Goal: Download file/media

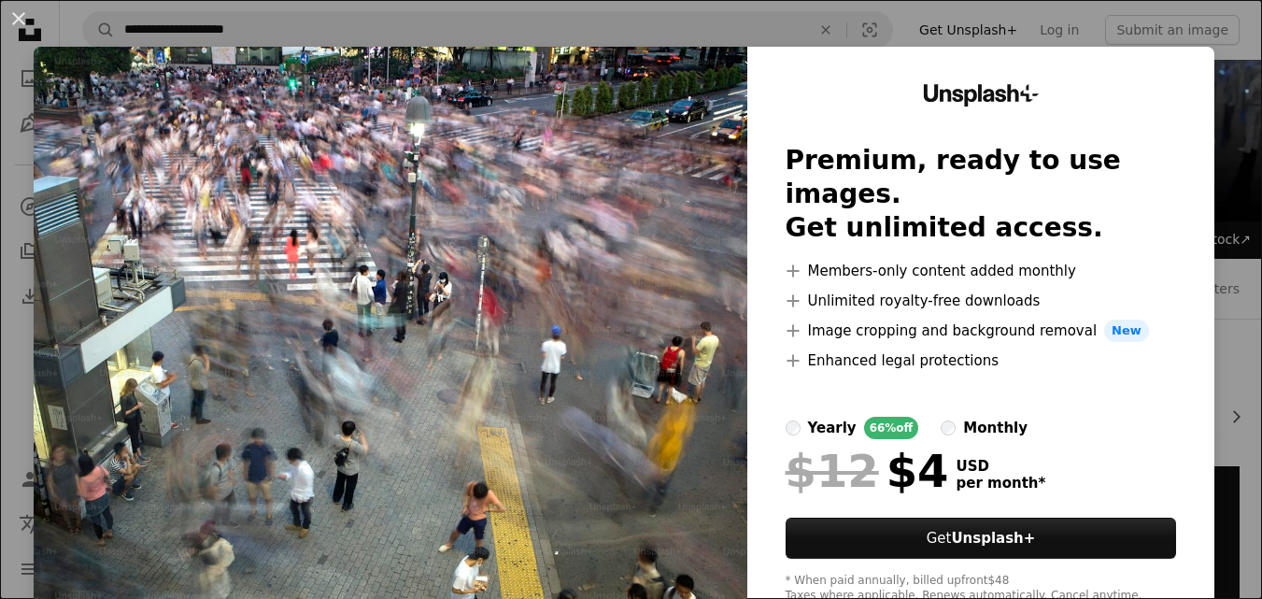
scroll to position [1775, 0]
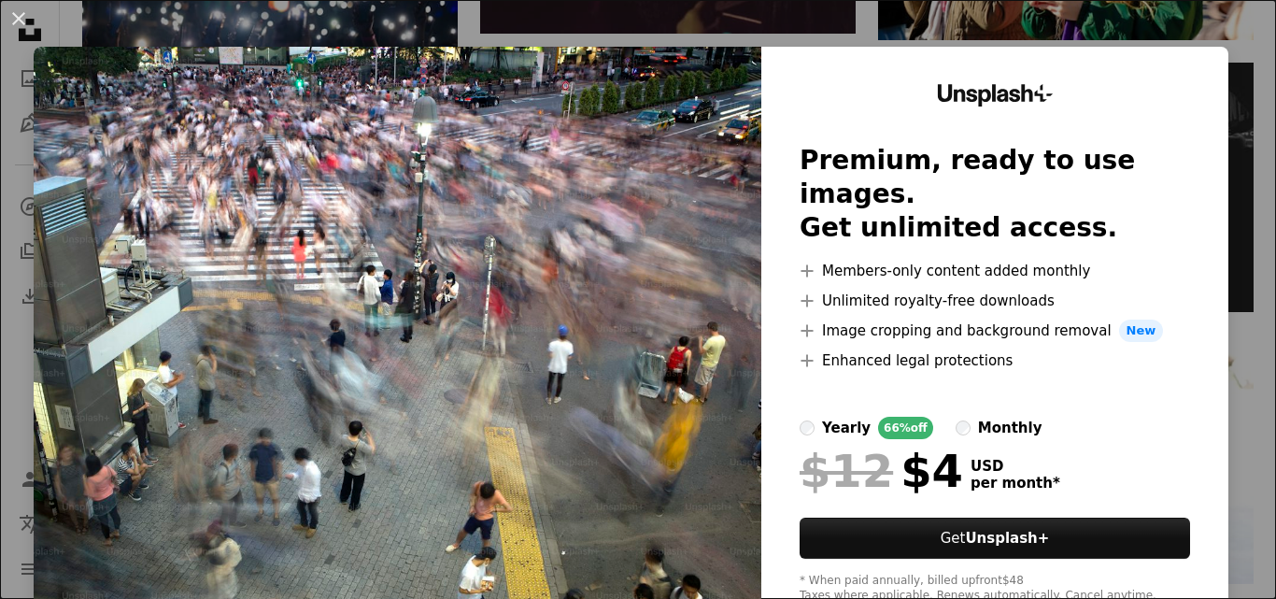
click at [484, 183] on img at bounding box center [398, 344] width 728 height 594
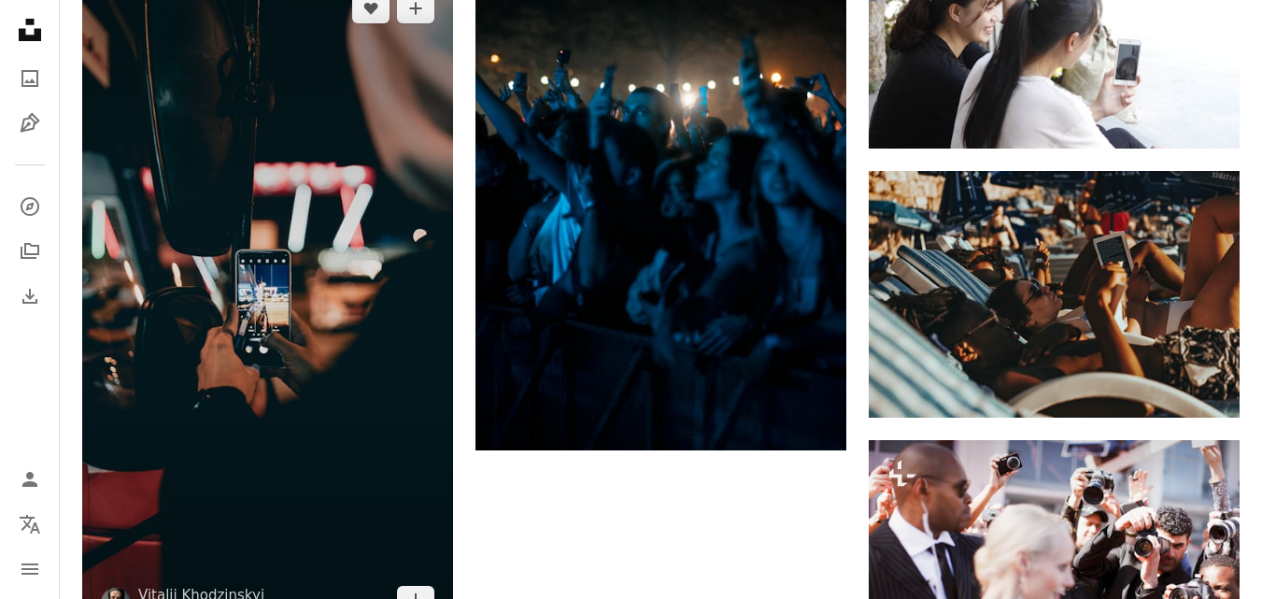
scroll to position [2242, 0]
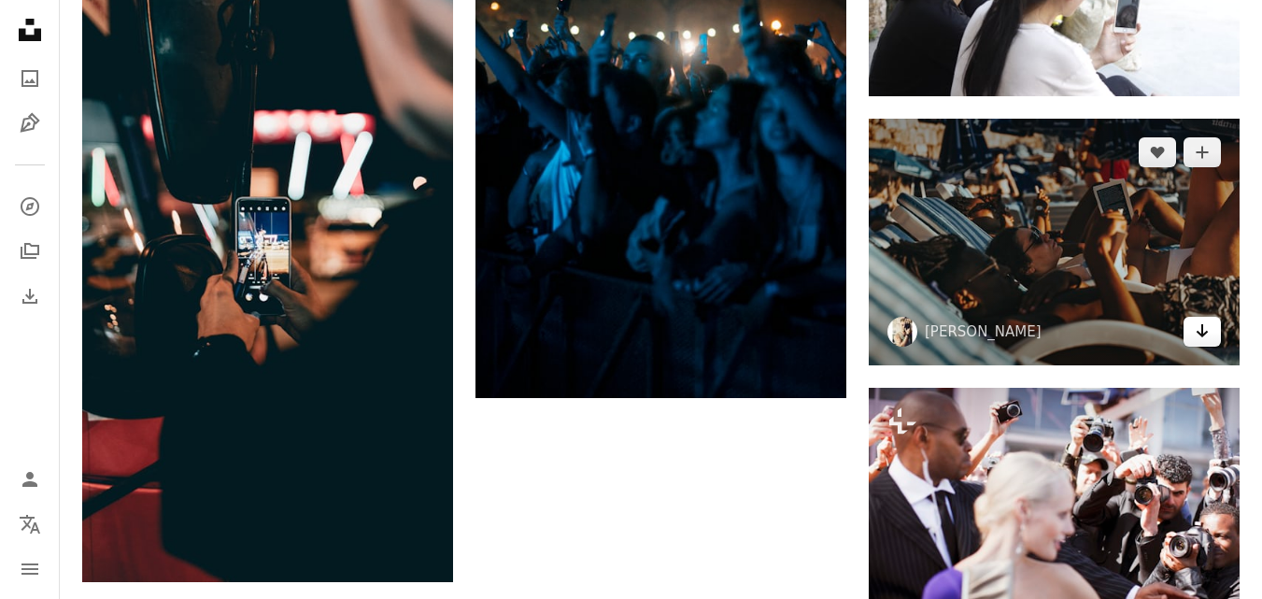
click at [1212, 331] on link "Arrow pointing down" at bounding box center [1202, 332] width 37 height 30
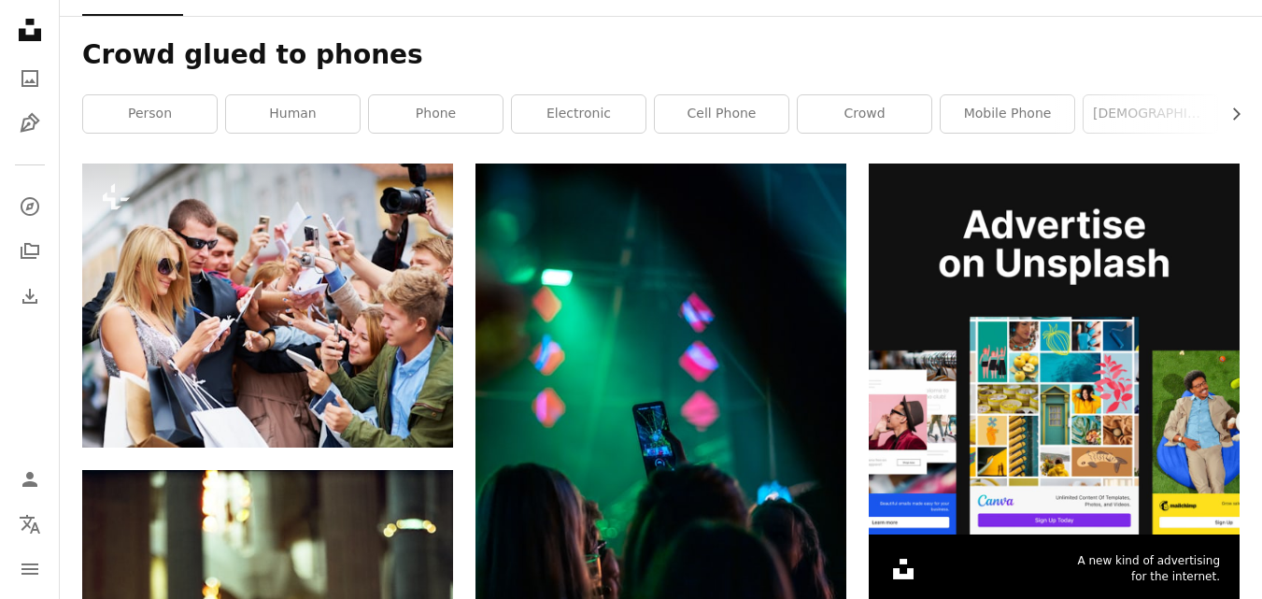
scroll to position [0, 0]
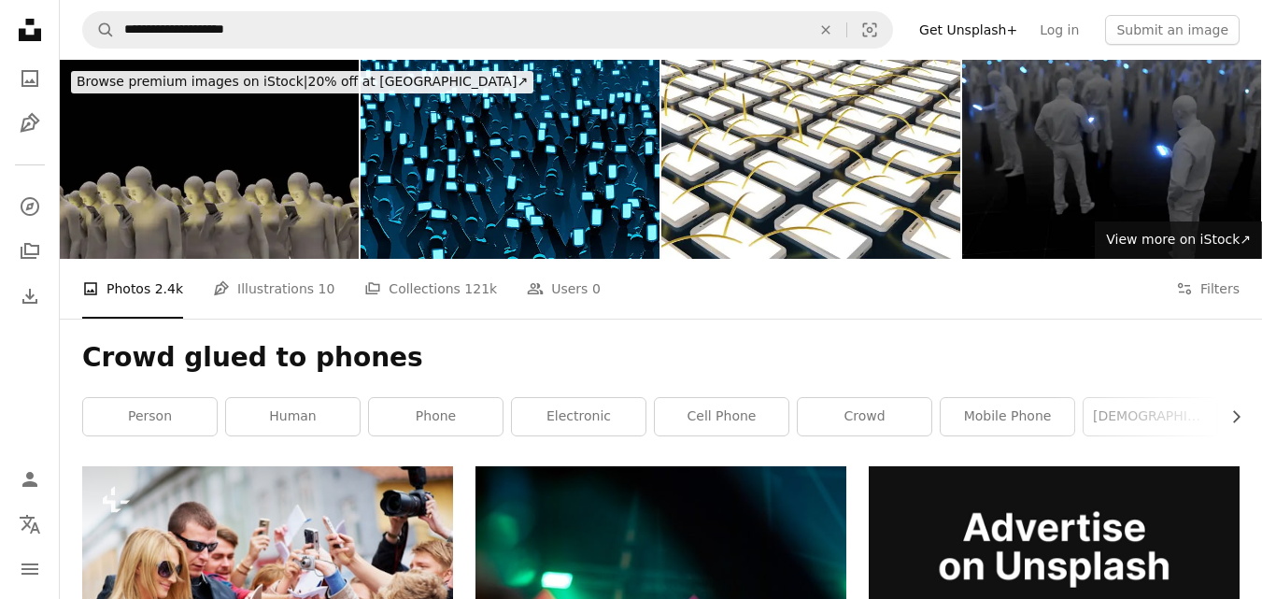
click at [421, 4] on nav "**********" at bounding box center [661, 30] width 1202 height 60
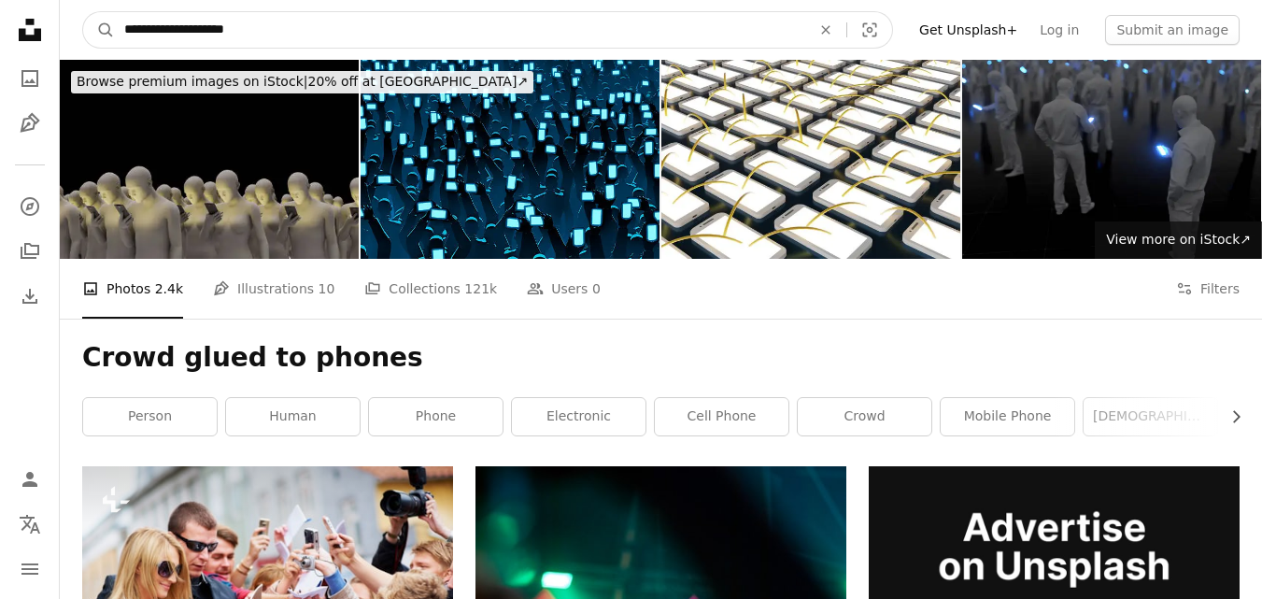
click at [830, 28] on icon "Find visuals sitewide" at bounding box center [825, 29] width 8 height 8
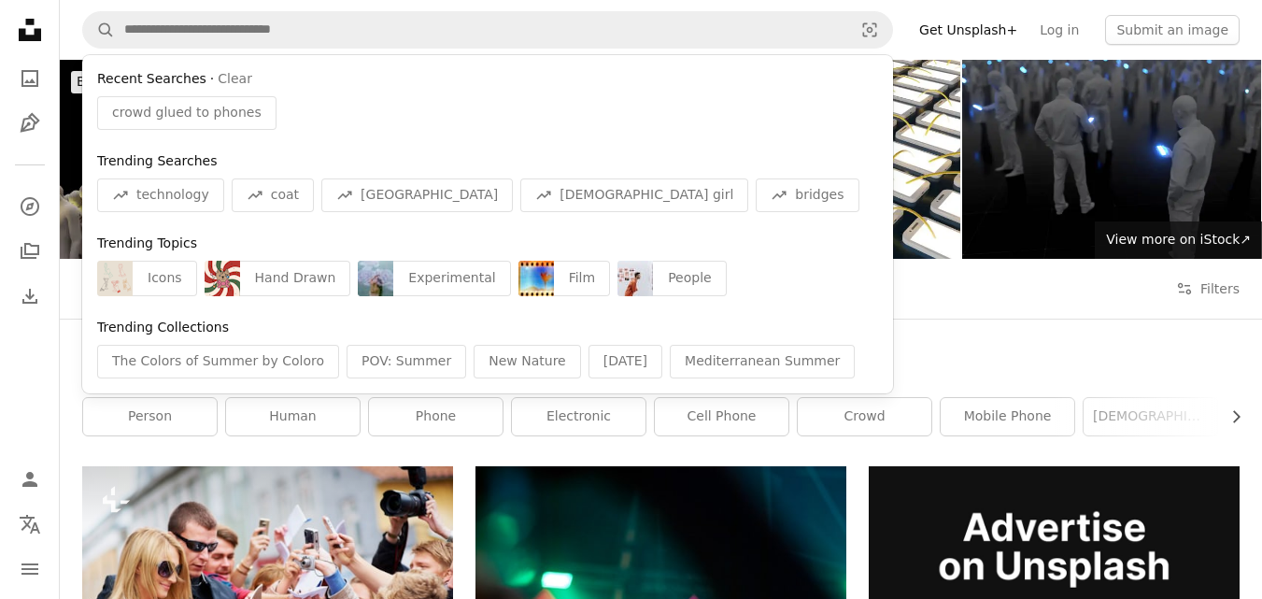
click at [649, 8] on nav "A magnifying glass Recent Searches · Clear crowd glued to phones Trending Searc…" at bounding box center [661, 30] width 1202 height 60
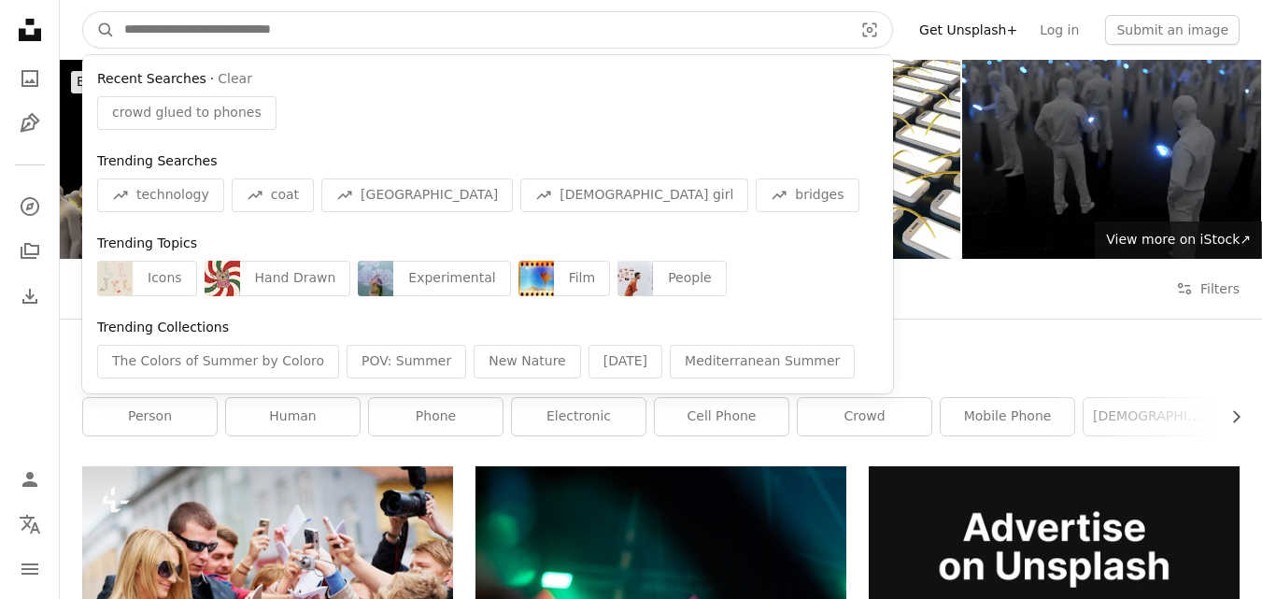
click at [371, 38] on input "Find visuals sitewide" at bounding box center [481, 30] width 732 height 36
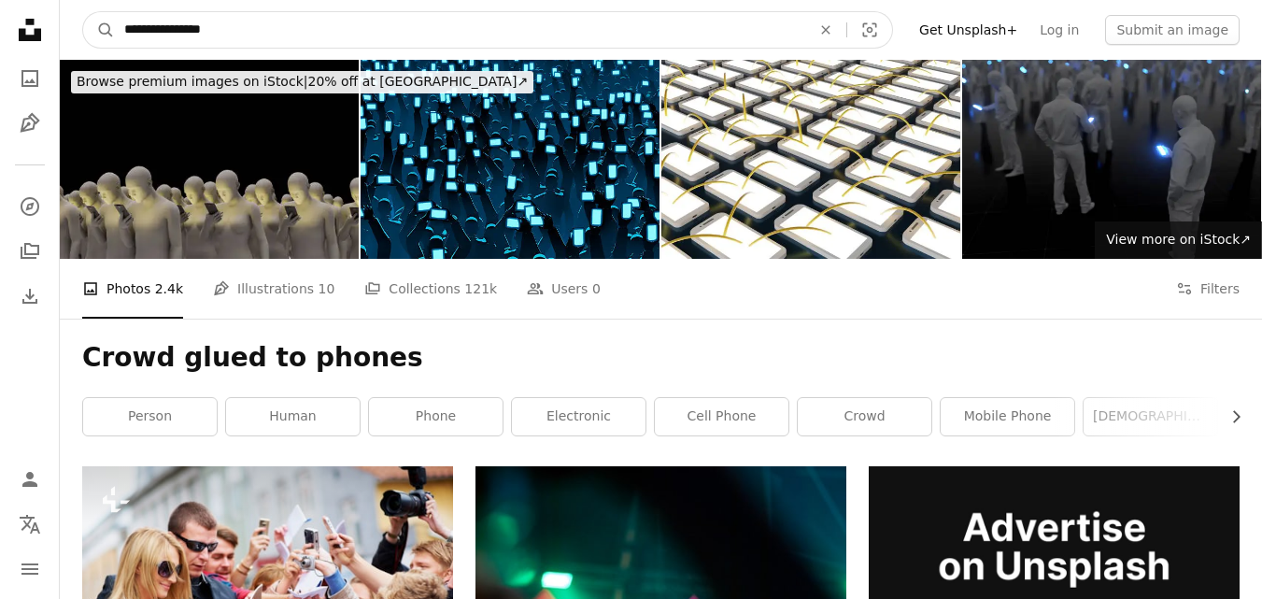
type input "**********"
click at [83, 12] on button "A magnifying glass" at bounding box center [99, 30] width 32 height 36
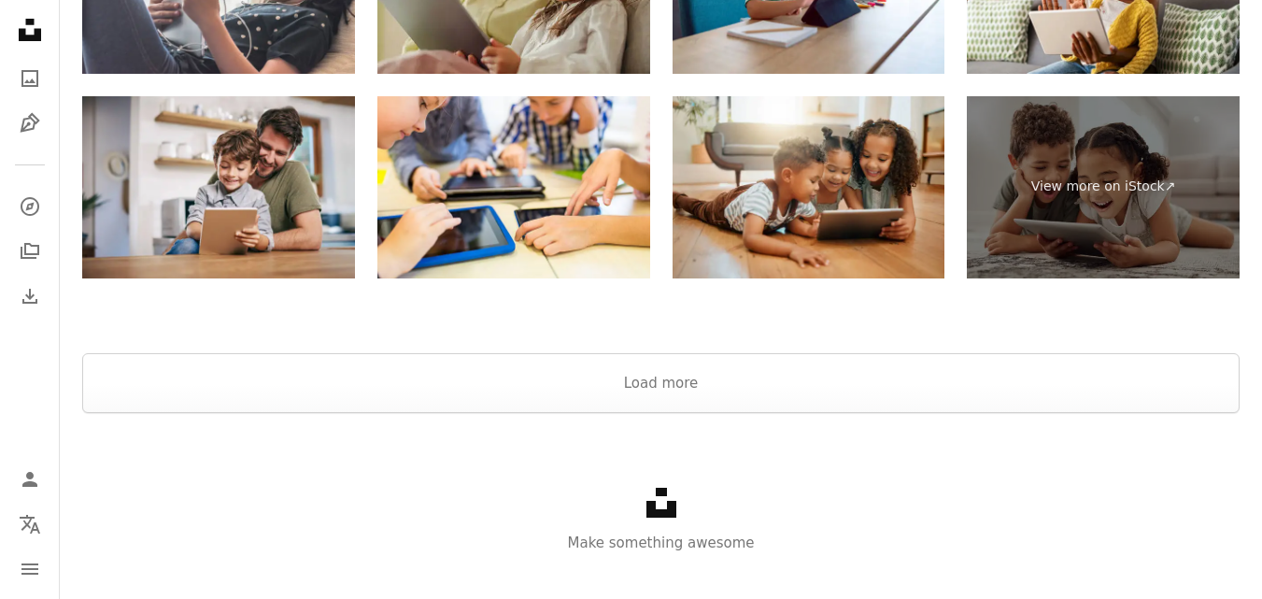
scroll to position [3550, 0]
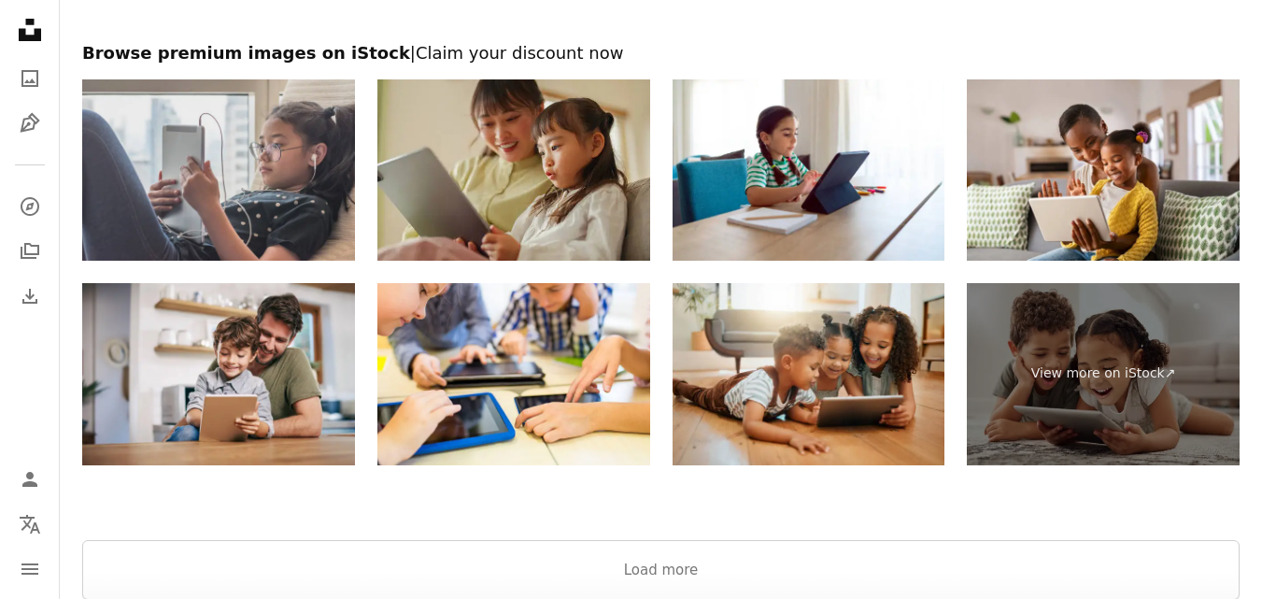
click at [274, 195] on img at bounding box center [218, 170] width 273 height 182
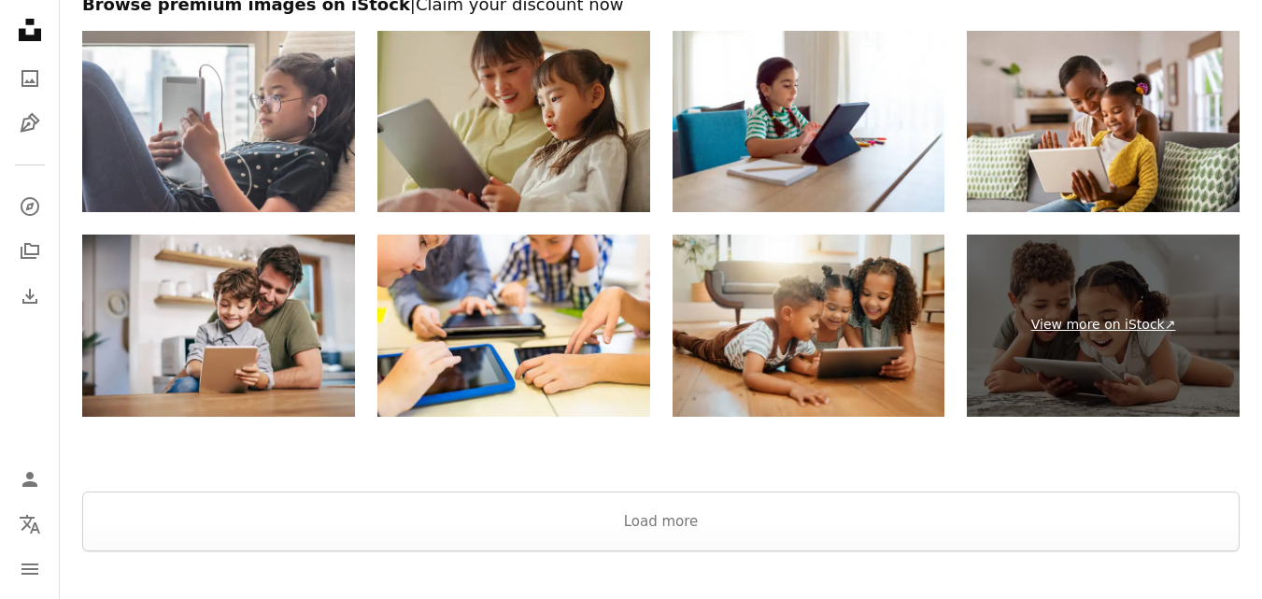
scroll to position [3644, 0]
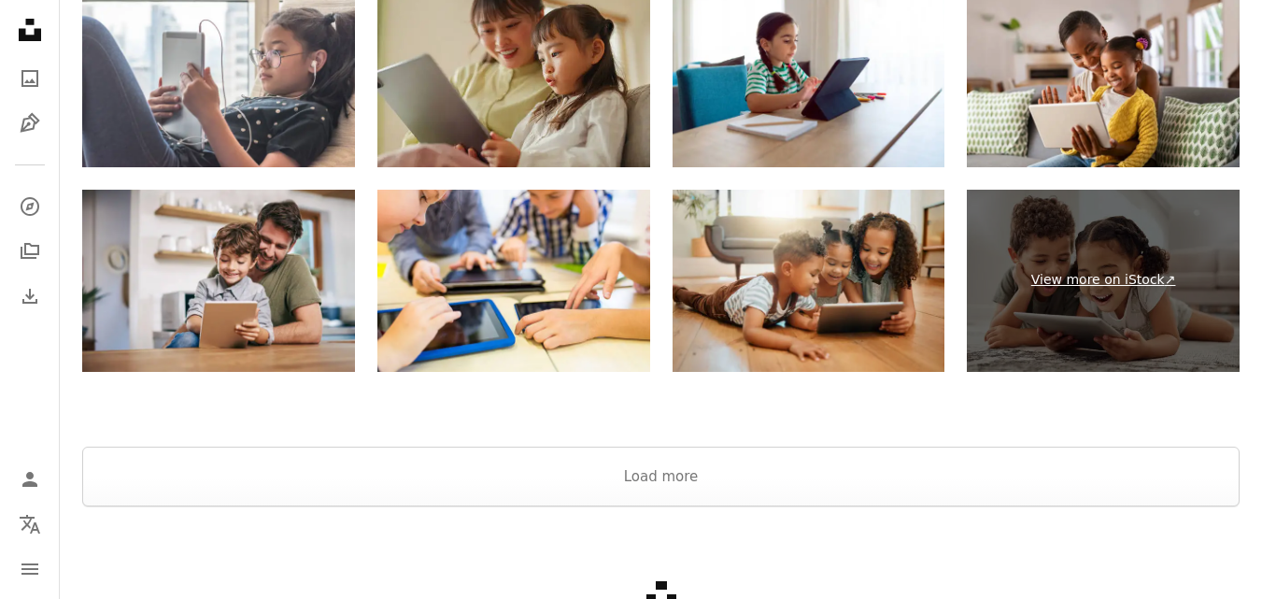
click at [1084, 288] on link "View more on iStock ↗" at bounding box center [1103, 281] width 273 height 182
